Goal: Find contact information: Find contact information

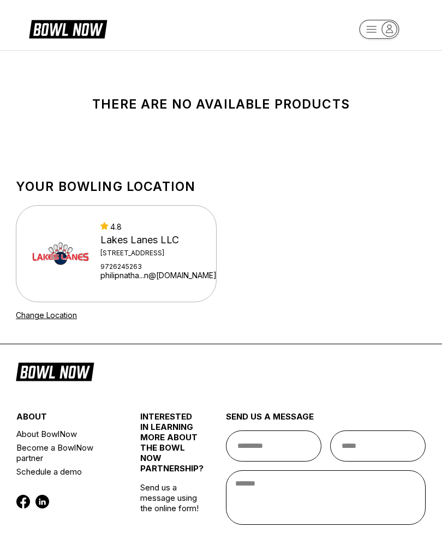
click at [70, 264] on img at bounding box center [61, 254] width 60 height 60
click at [142, 238] on div "Lakes Lanes LLC" at bounding box center [158, 240] width 116 height 12
click at [142, 241] on div "Lakes Lanes LLC" at bounding box center [158, 240] width 116 height 12
click at [142, 240] on div "Lakes Lanes LLC" at bounding box center [158, 240] width 116 height 12
click at [147, 263] on div "9726245263" at bounding box center [158, 266] width 116 height 8
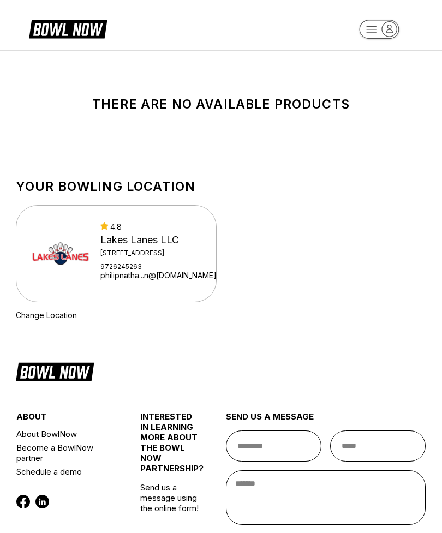
click at [87, 238] on img at bounding box center [61, 254] width 60 height 60
click at [112, 258] on div "[GEOGRAPHIC_DATA] LLC [STREET_ADDRESS][GEOGRAPHIC_DATA]...n@[DOMAIN_NAME]" at bounding box center [158, 253] width 116 height 63
click at [153, 264] on div "9726245263" at bounding box center [158, 266] width 116 height 8
click at [153, 263] on div "9726245263" at bounding box center [158, 266] width 116 height 8
click at [104, 243] on div "Lakes Lanes LLC" at bounding box center [158, 240] width 116 height 12
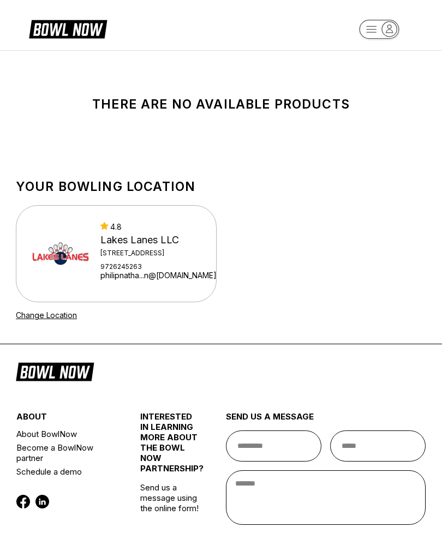
click at [71, 261] on img at bounding box center [61, 254] width 60 height 60
click at [183, 277] on link "philipnatha...n@[DOMAIN_NAME]" at bounding box center [158, 275] width 116 height 9
click at [146, 241] on div "Lakes Lanes LLC" at bounding box center [158, 240] width 116 height 12
click at [160, 249] on div "[STREET_ADDRESS]" at bounding box center [158, 253] width 116 height 8
click at [70, 260] on img at bounding box center [61, 254] width 60 height 60
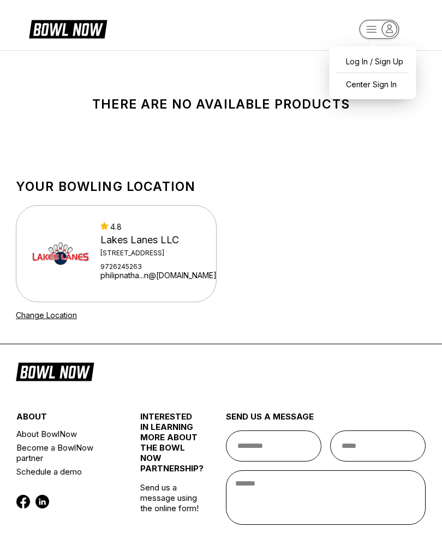
click at [340, 167] on div "Your bowling location 4.8 Lakes Lanes LLC 5000 Main Street Ste 138 9726245263 p…" at bounding box center [221, 251] width 436 height 186
